Goal: Task Accomplishment & Management: Complete application form

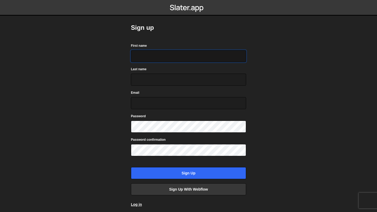
click at [153, 60] on input "First name" at bounding box center [188, 56] width 115 height 12
type input "Pujith"
click at [149, 77] on input "Last name" at bounding box center [188, 80] width 115 height 12
type input "[PERSON_NAME]"
click at [147, 105] on input "Email" at bounding box center [188, 103] width 115 height 12
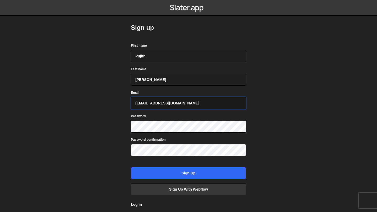
type input "[EMAIL_ADDRESS][DOMAIN_NAME]"
click at [137, 205] on link "Log in" at bounding box center [136, 205] width 11 height 4
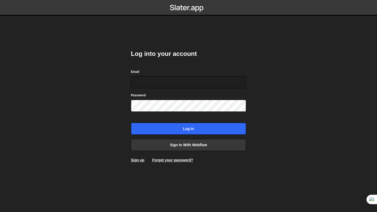
type input "[EMAIL_ADDRESS][DOMAIN_NAME]"
click at [131, 123] on input "Log in" at bounding box center [188, 129] width 115 height 12
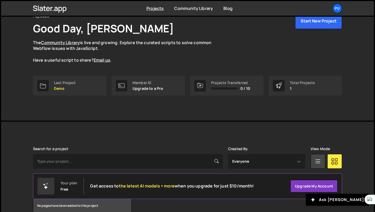
scroll to position [57, 0]
